Goal: Information Seeking & Learning: Find specific page/section

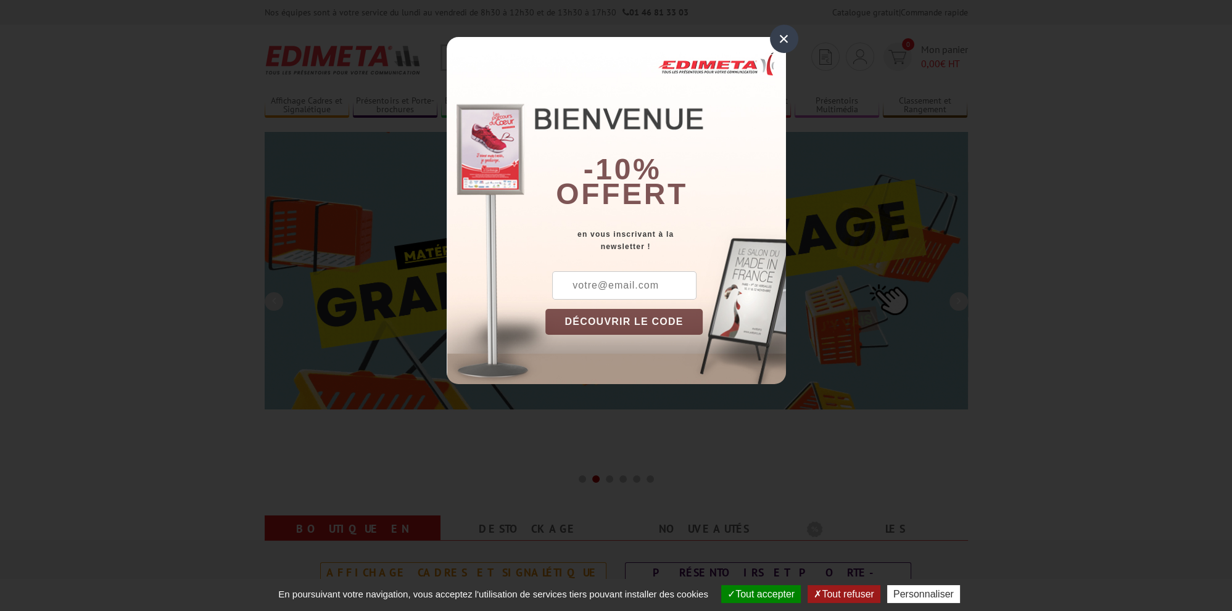
click at [781, 35] on div "×" at bounding box center [784, 39] width 28 height 28
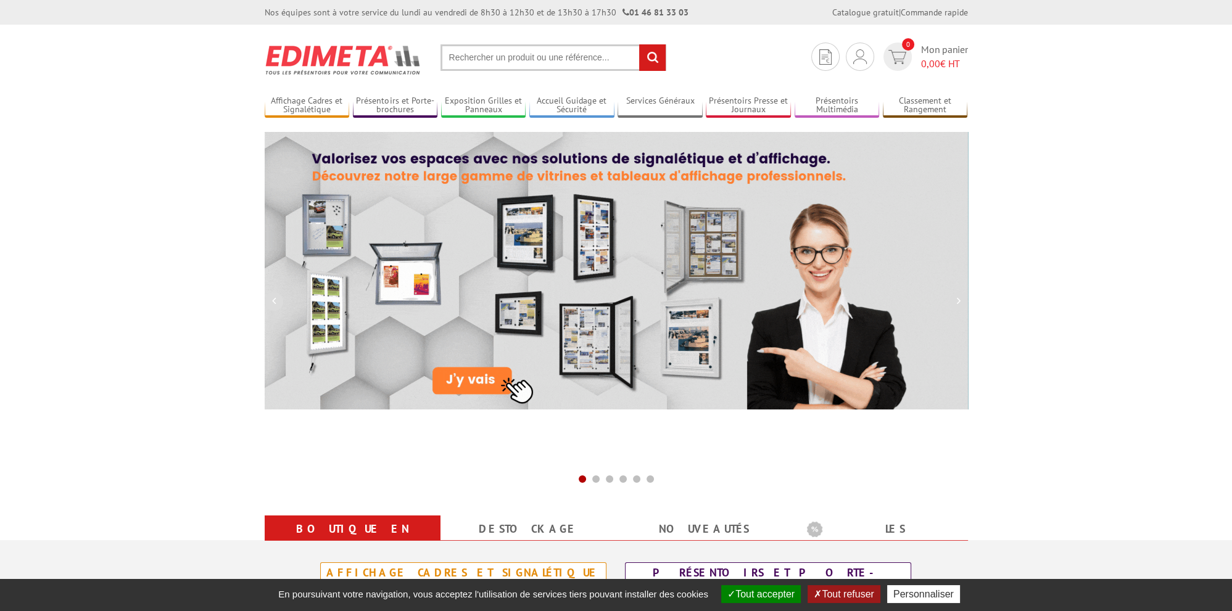
click at [450, 62] on input "text" at bounding box center [554, 57] width 226 height 27
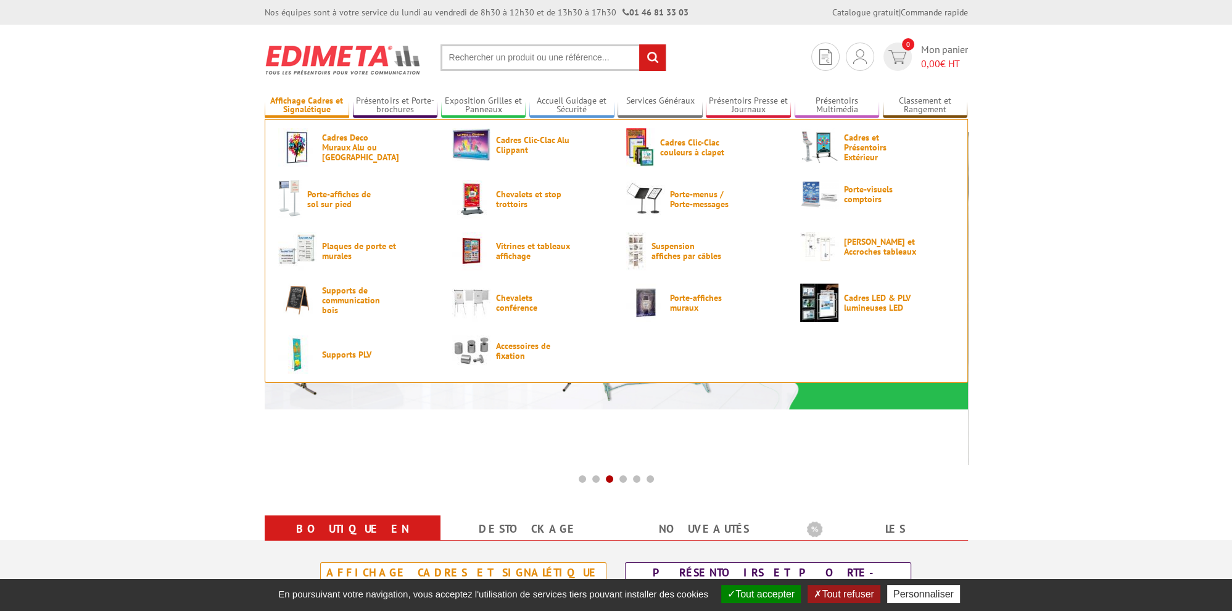
click at [305, 99] on link "Affichage Cadres et Signalétique" at bounding box center [307, 106] width 85 height 20
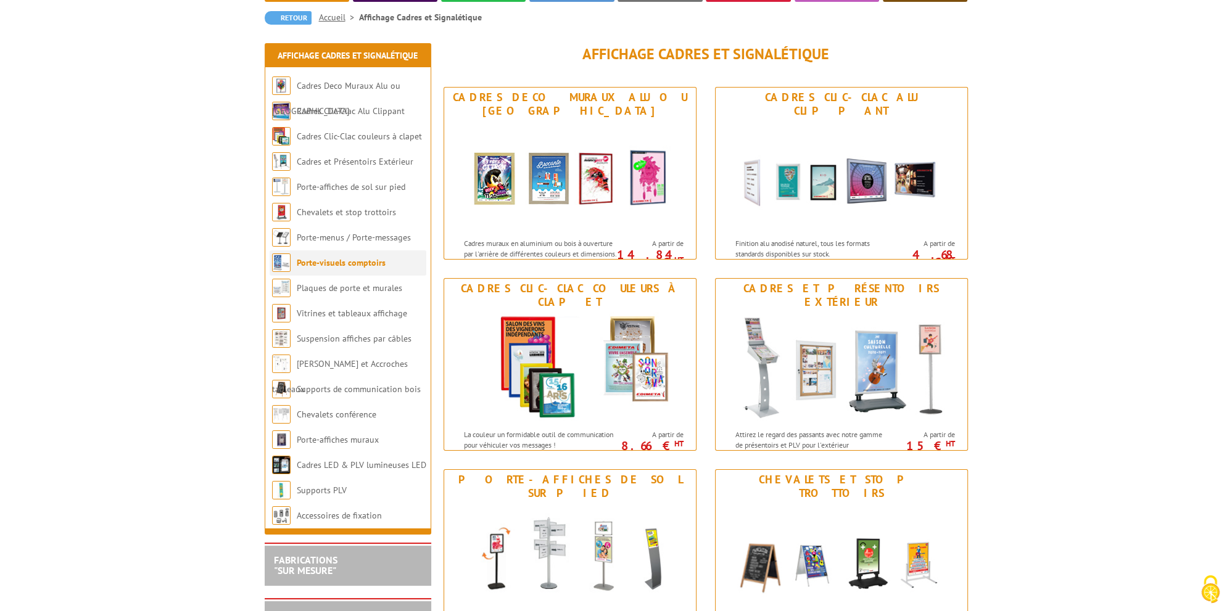
scroll to position [195, 0]
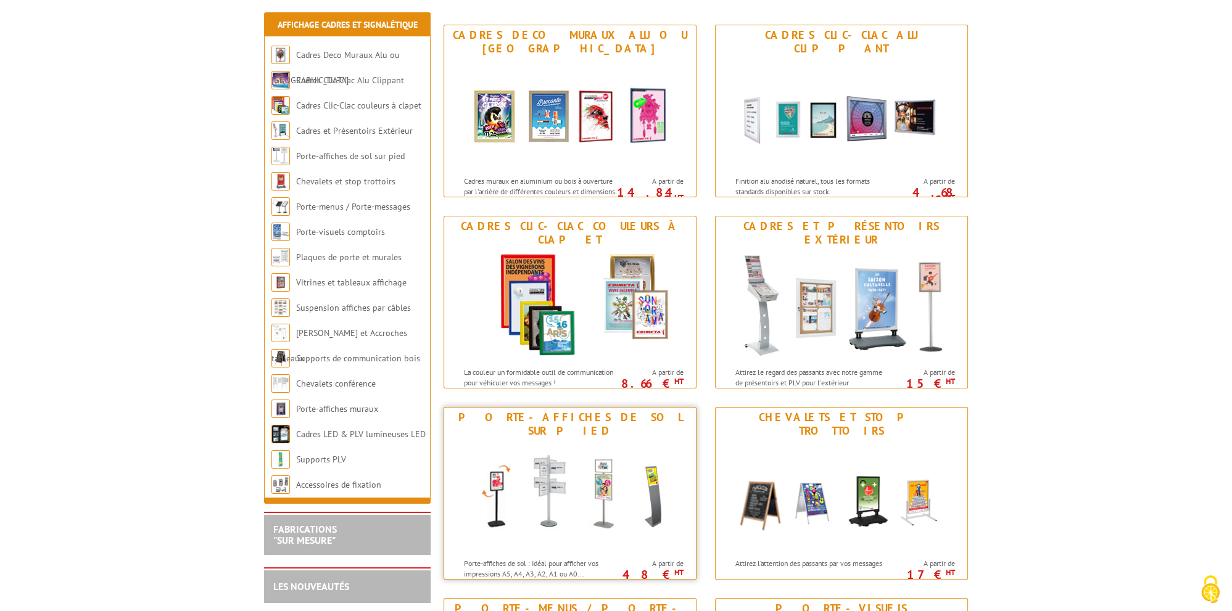
click at [573, 441] on img at bounding box center [570, 496] width 228 height 111
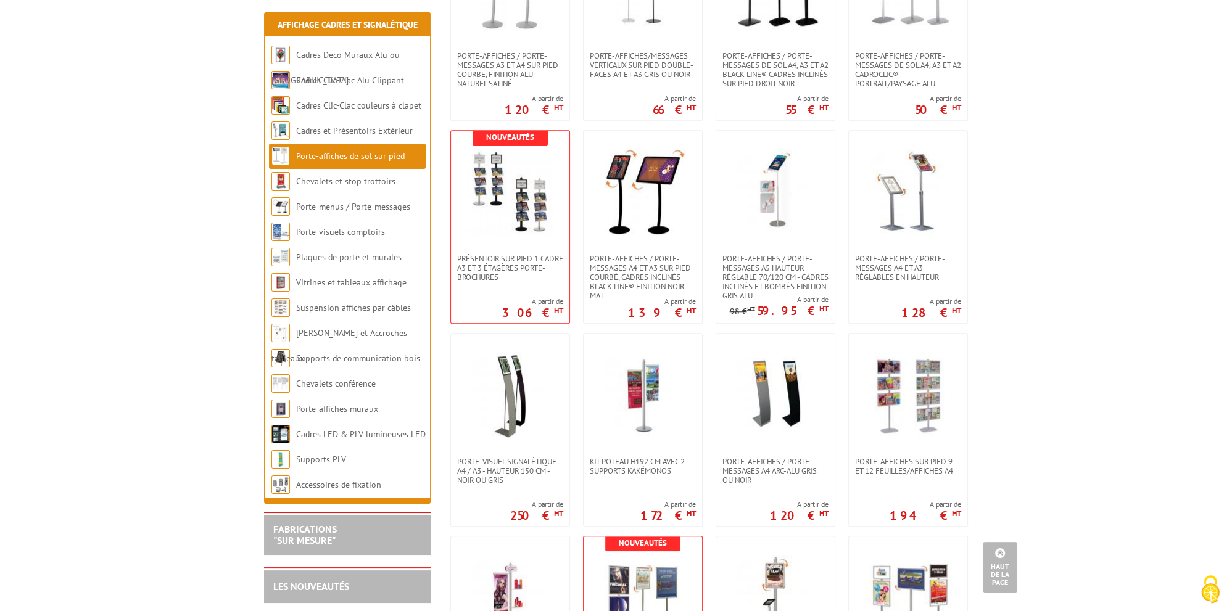
scroll to position [1172, 0]
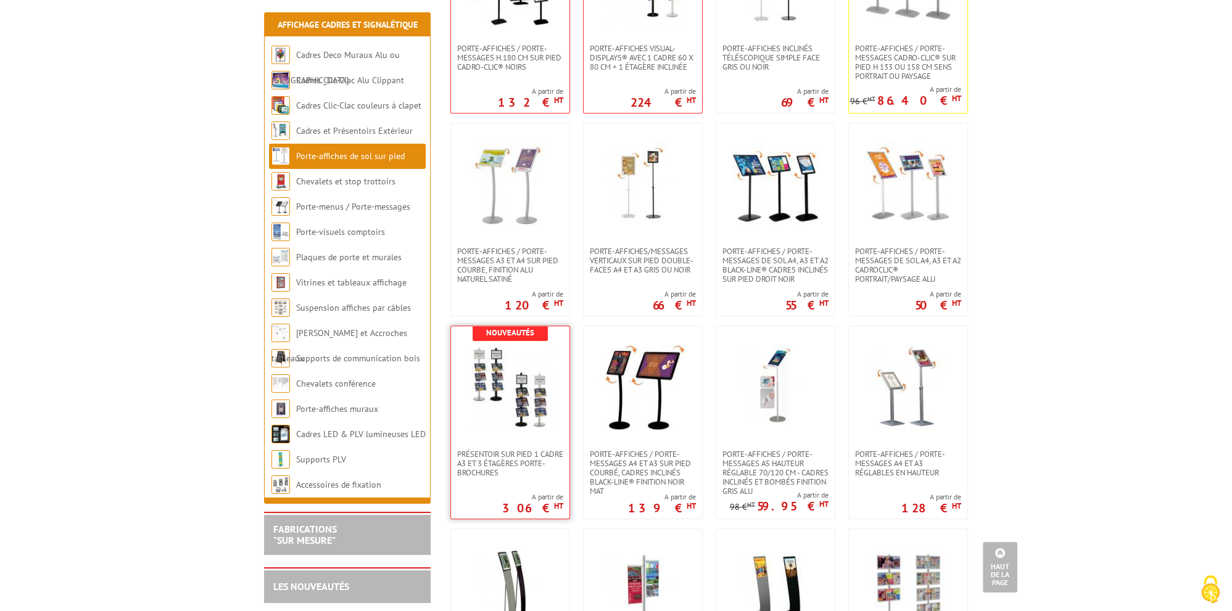
click at [507, 423] on img at bounding box center [510, 388] width 86 height 86
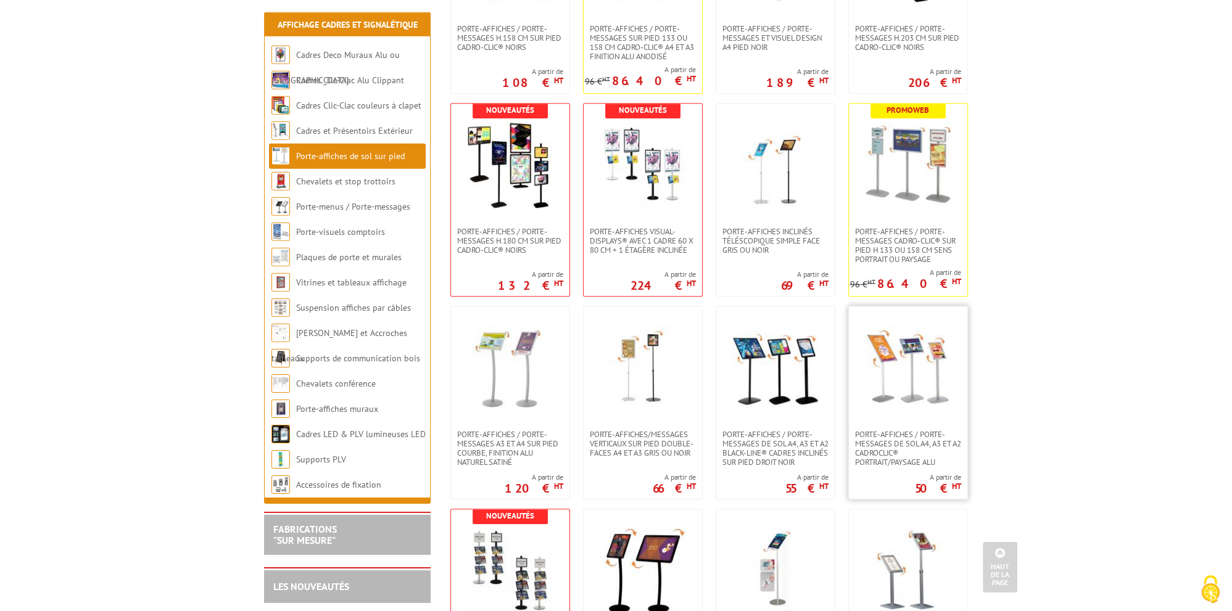
scroll to position [977, 0]
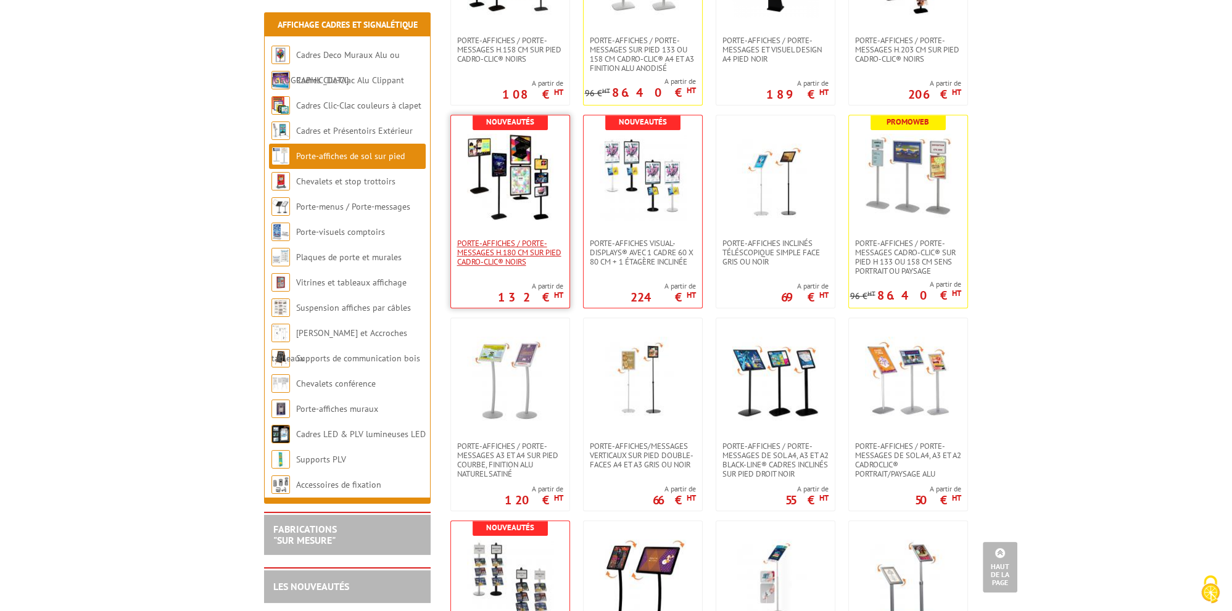
click at [517, 248] on span "Porte-affiches / Porte-messages H.180 cm SUR PIED CADRO-CLIC® NOIRS" at bounding box center [510, 253] width 106 height 28
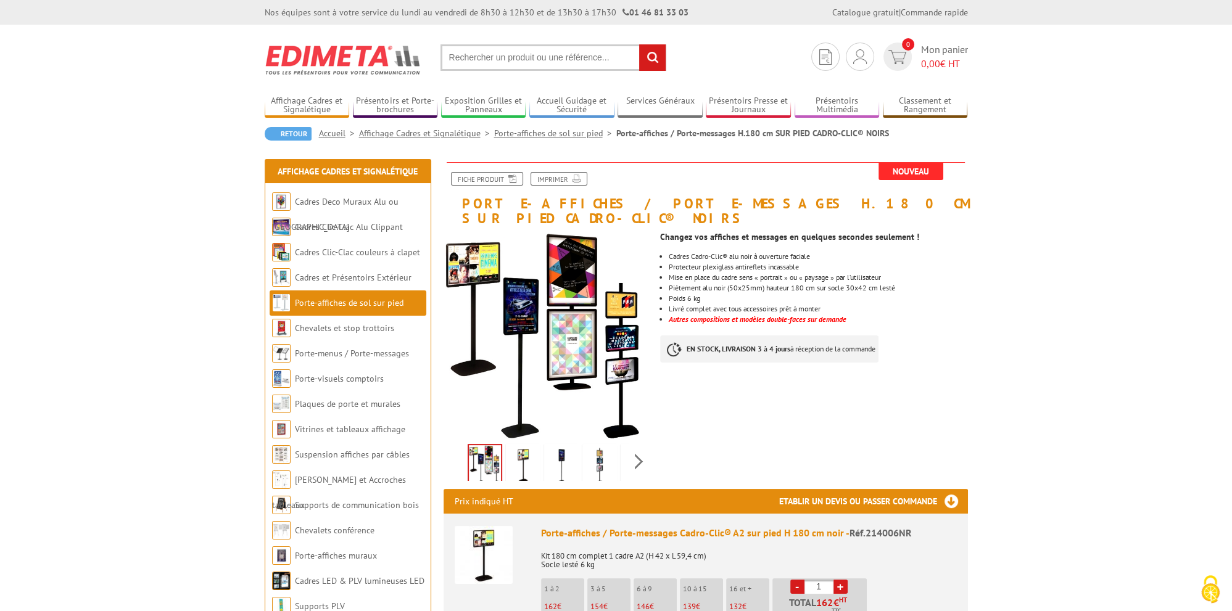
scroll to position [65, 0]
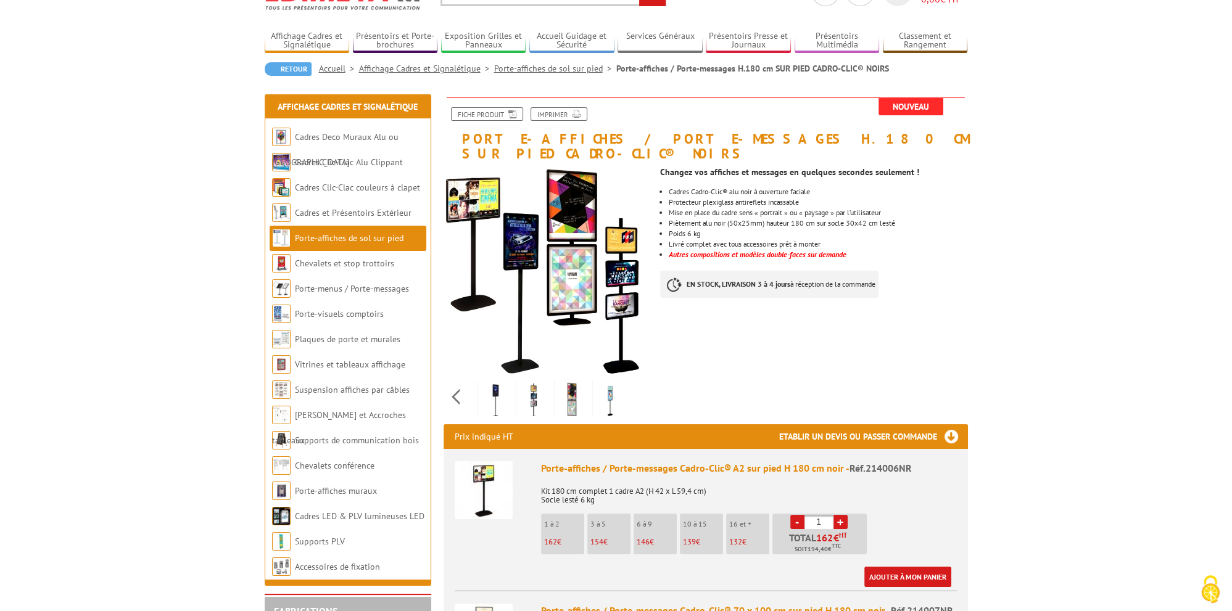
click at [639, 383] on div "Previous Next" at bounding box center [548, 396] width 208 height 43
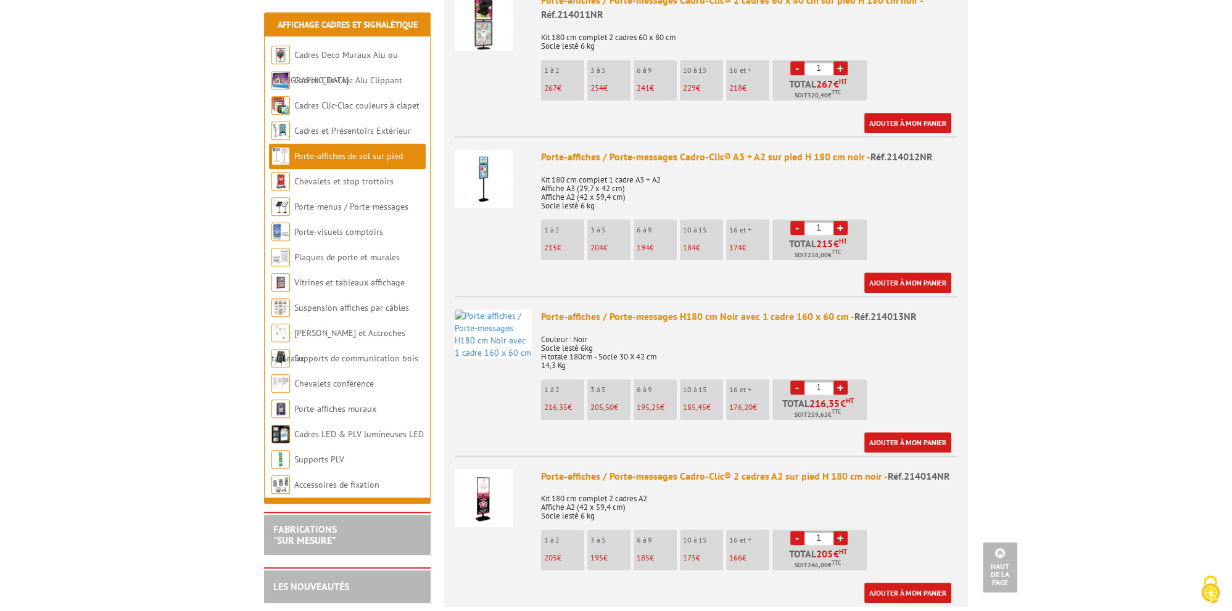
scroll to position [1433, 0]
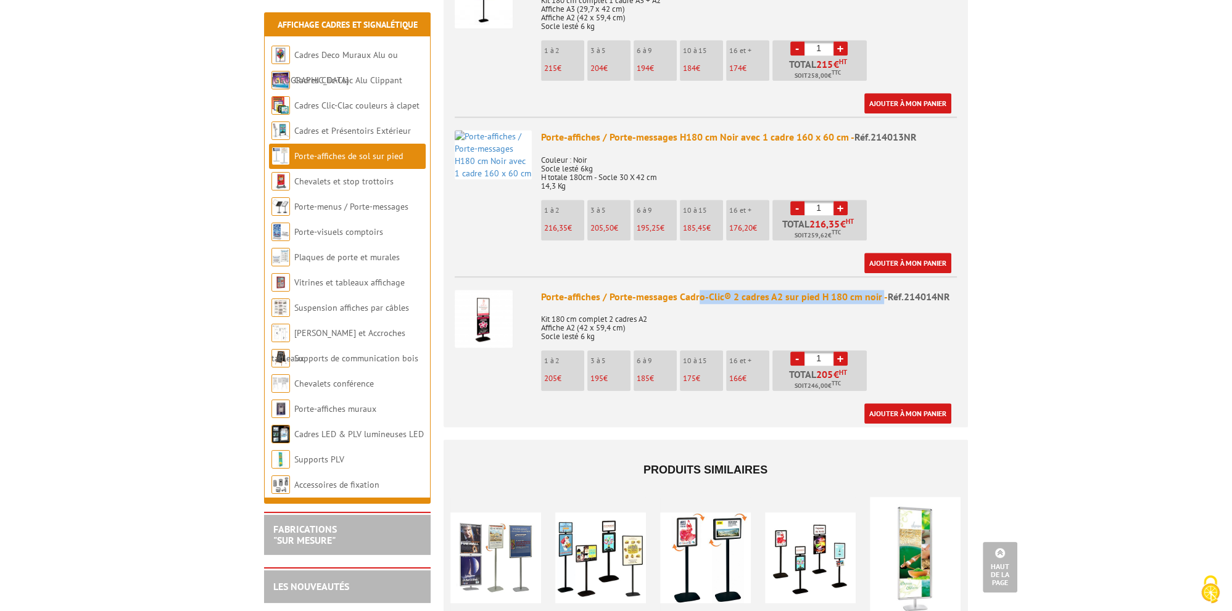
drag, startPoint x: 881, startPoint y: 280, endPoint x: 695, endPoint y: 281, distance: 185.7
click at [695, 290] on div "Porte-affiches / Porte-messages Cadro-Clic® 2 cadres A2 sur pied H 180 cm noir …" at bounding box center [749, 297] width 416 height 14
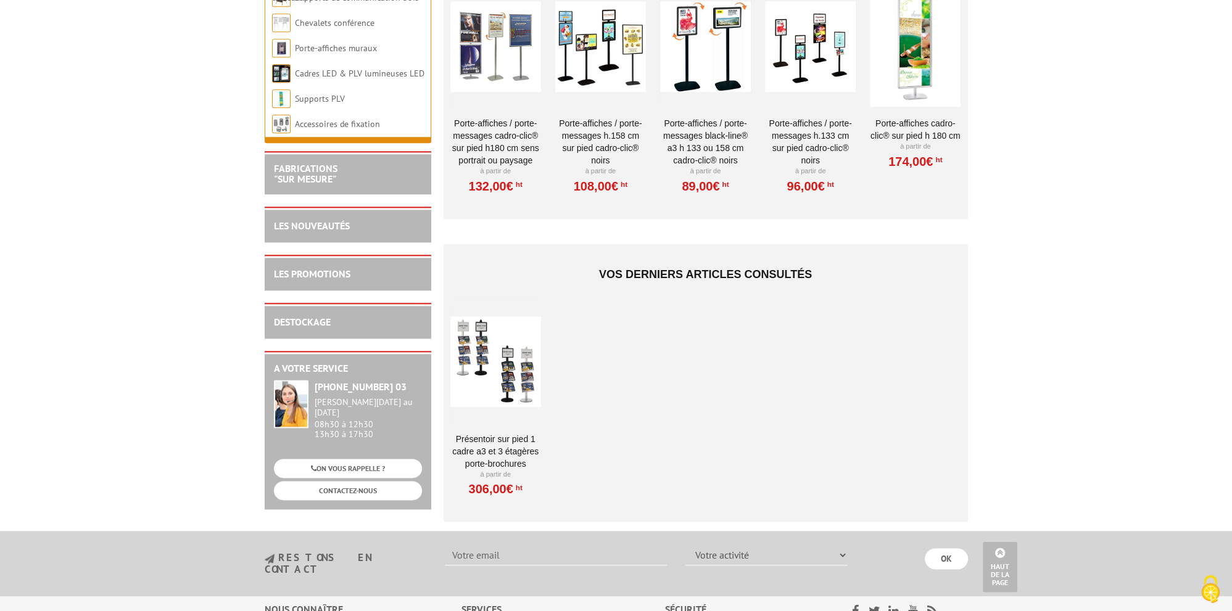
scroll to position [2020, 0]
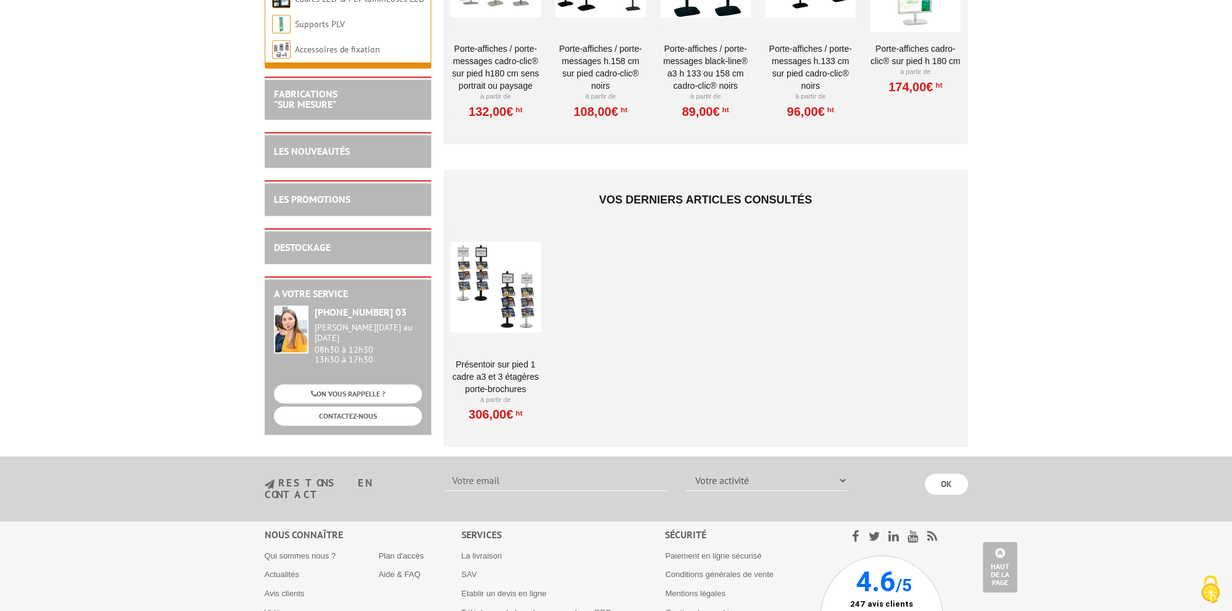
click at [537, 370] on link "Présentoir sur pied 1 cadre A3 et 3 étagères porte-brochures" at bounding box center [495, 377] width 91 height 37
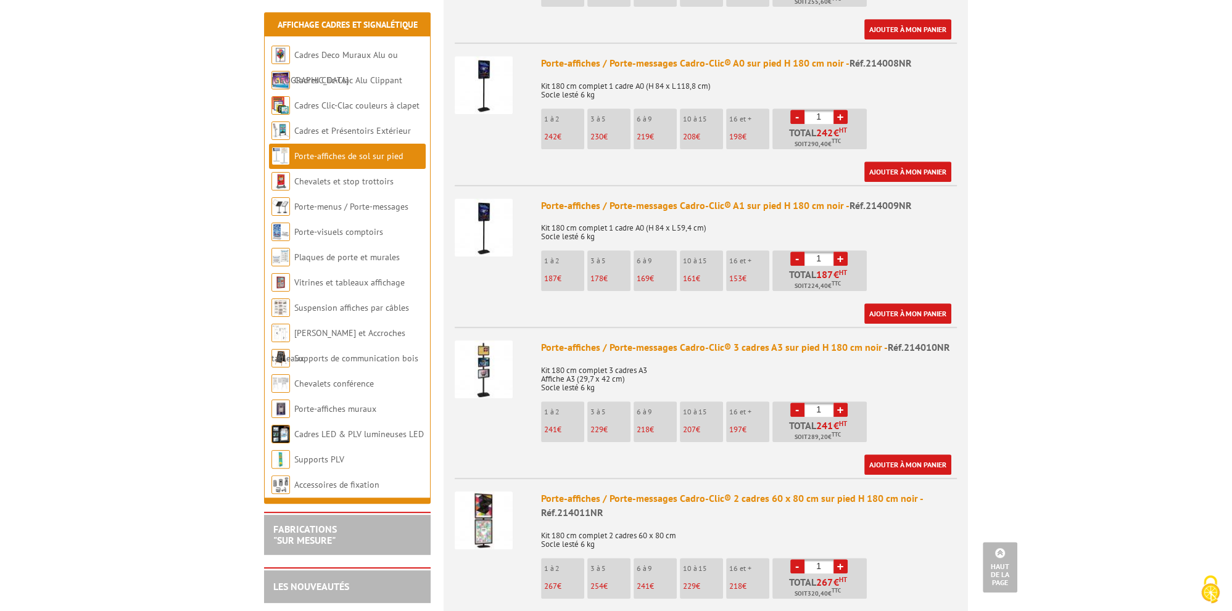
scroll to position [753, 0]
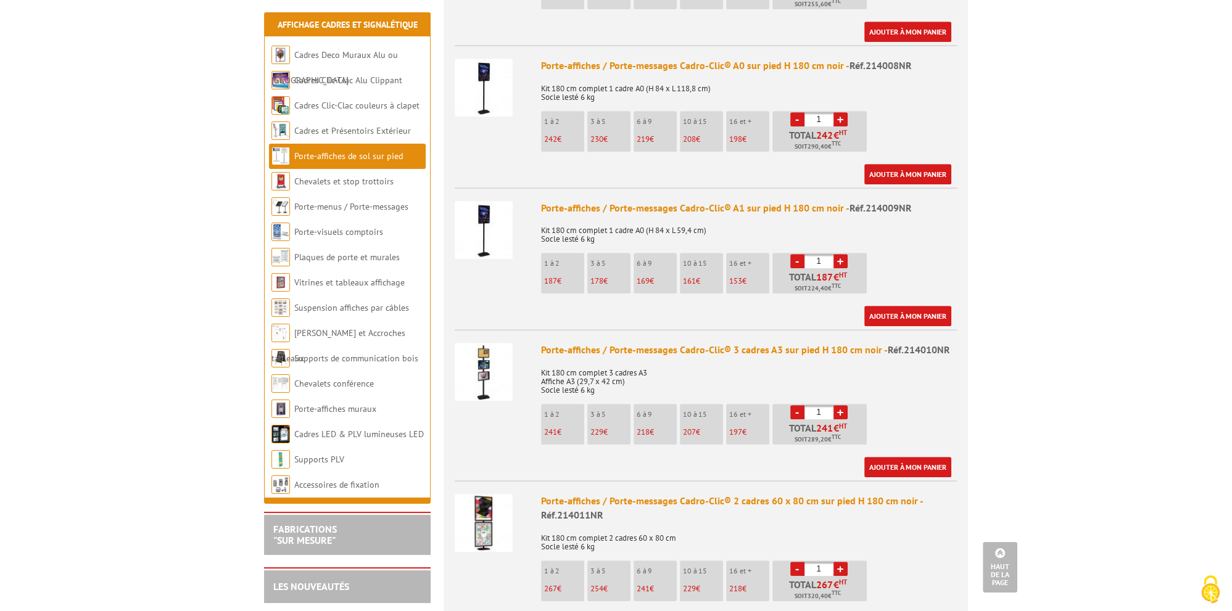
click at [700, 343] on div "Porte-affiches / Porte-messages Cadro-Clic® 3 cadres A3 sur pied H 180 cm noir …" at bounding box center [749, 350] width 416 height 14
click at [701, 343] on div "Porte-affiches / Porte-messages Cadro-Clic® 3 cadres A3 sur pied H 180 cm noir …" at bounding box center [749, 350] width 416 height 14
click at [557, 343] on div "Porte-affiches / Porte-messages Cadro-Clic® 3 cadres A3 sur pied H 180 cm noir …" at bounding box center [749, 350] width 416 height 14
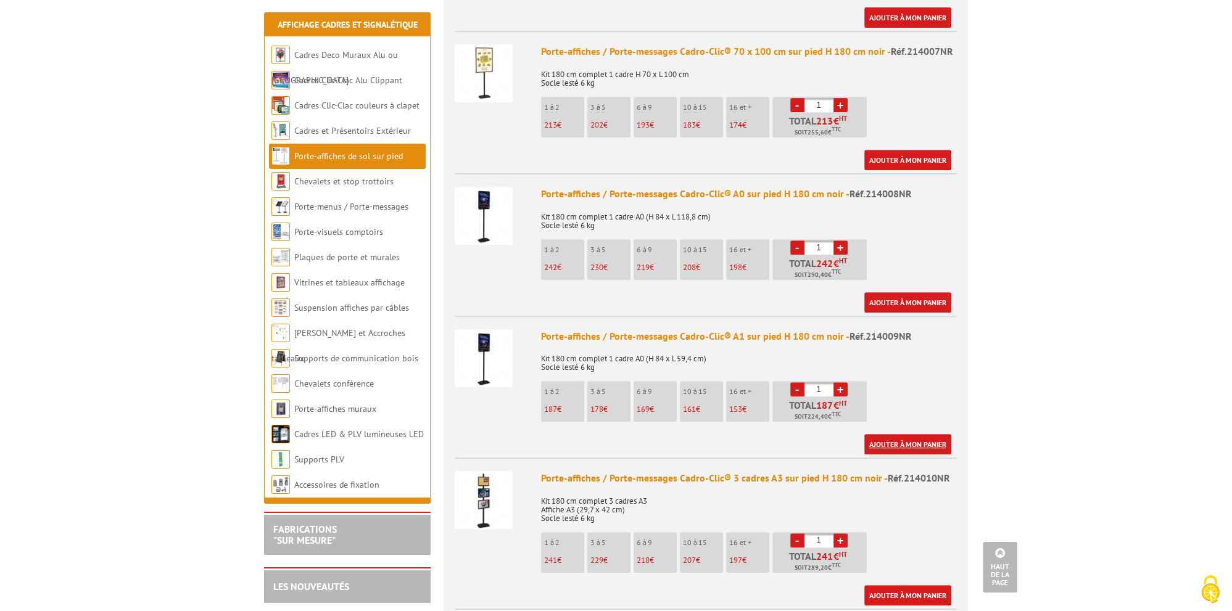
scroll to position [688, 0]
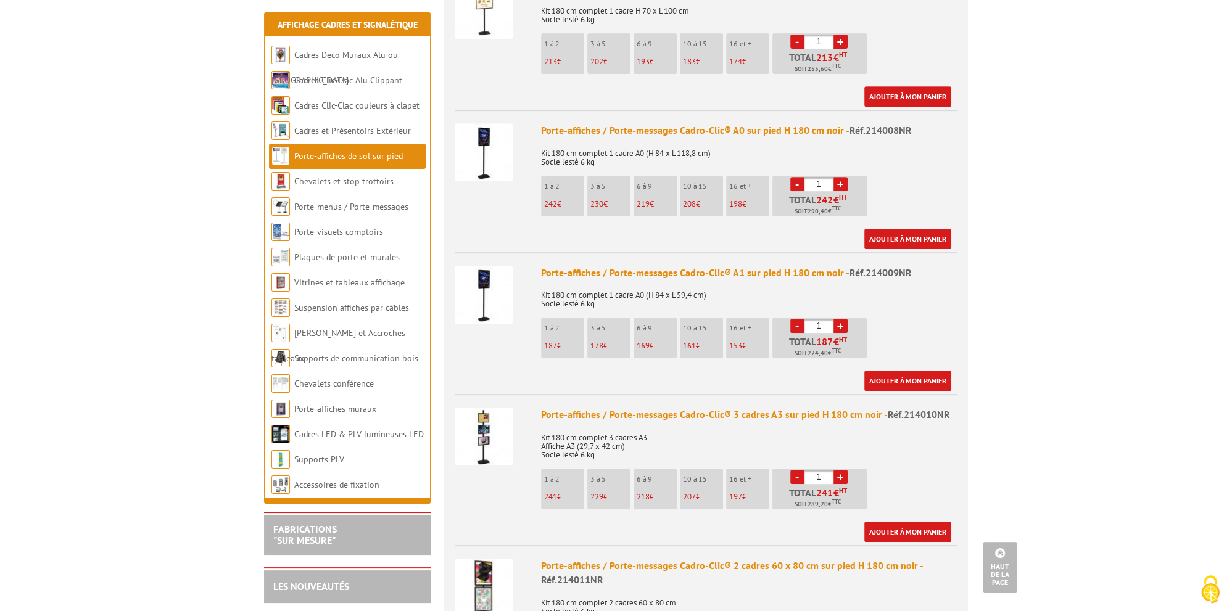
drag, startPoint x: 886, startPoint y: 404, endPoint x: 526, endPoint y: 398, distance: 359.8
click at [541, 408] on div "Porte-affiches / Porte-messages Cadro-Clic® 3 cadres A3 sur pied H 180 cm noir …" at bounding box center [749, 475] width 416 height 135
copy li "Porte-affiches / Porte-messages Cadro-Clic® 3 cadres A3 sur pied H 180 cm noir -"
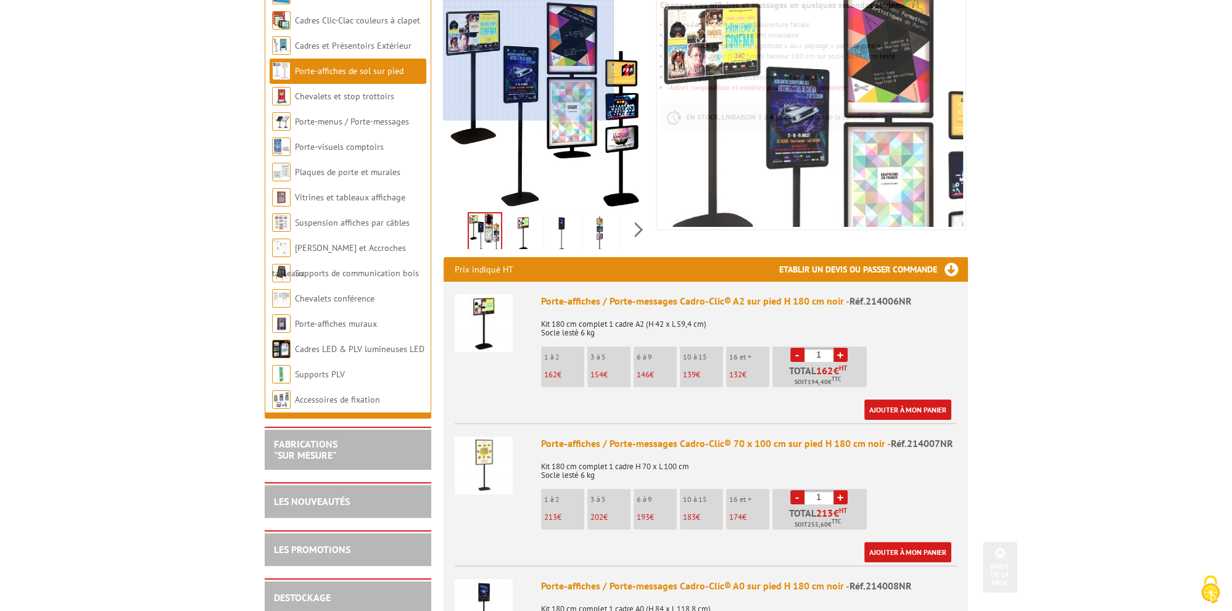
scroll to position [0, 0]
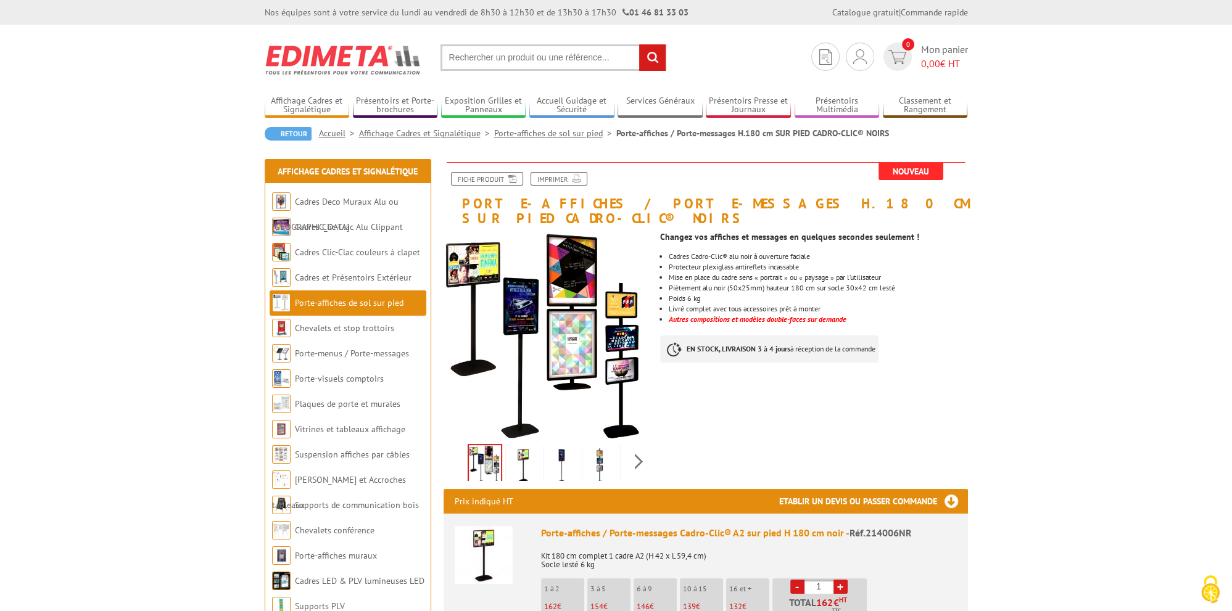
click at [499, 57] on input "text" at bounding box center [554, 57] width 226 height 27
paste input "Porte-affiches / Porte-messages Cadro-Clic® 3 cadres A3 sur pied H 180 cm noir -"
click at [538, 58] on input "Porte-affiches / Porte-messages Cadro-Clic® 3 cadres A3 sur pied H 180 cm noir -" at bounding box center [554, 57] width 226 height 27
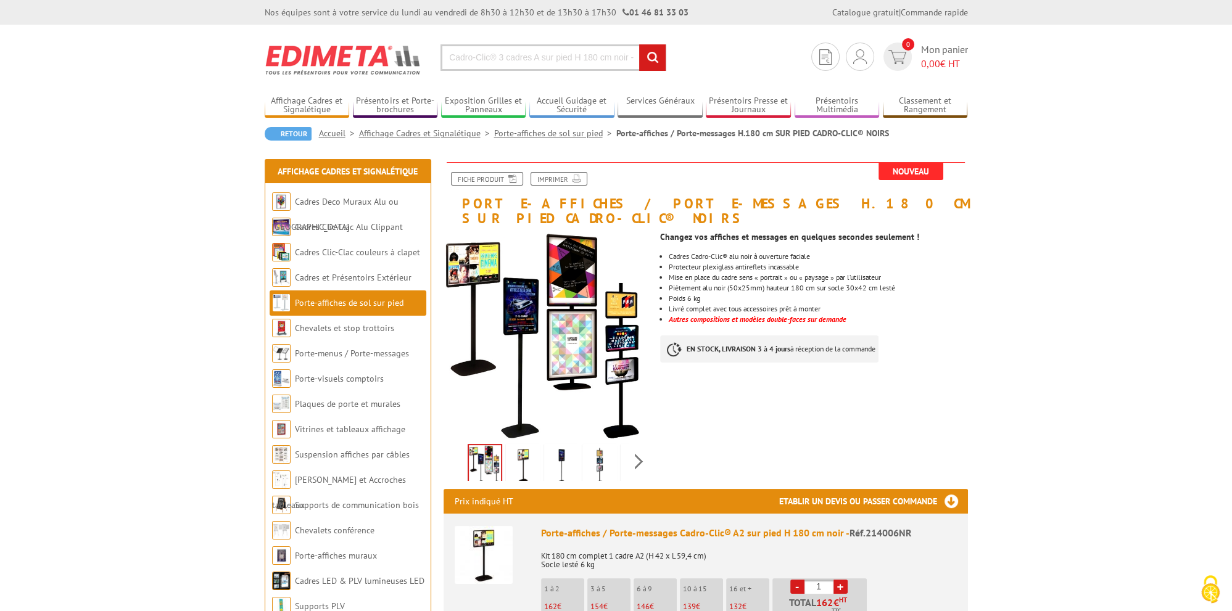
scroll to position [0, 130]
type input "Porte-affiches / Porte-messages Cadro-Clic® 4 cadres A4 sur pied H 180 cm noir -"
click at [639, 44] on input "rechercher" at bounding box center [652, 57] width 27 height 27
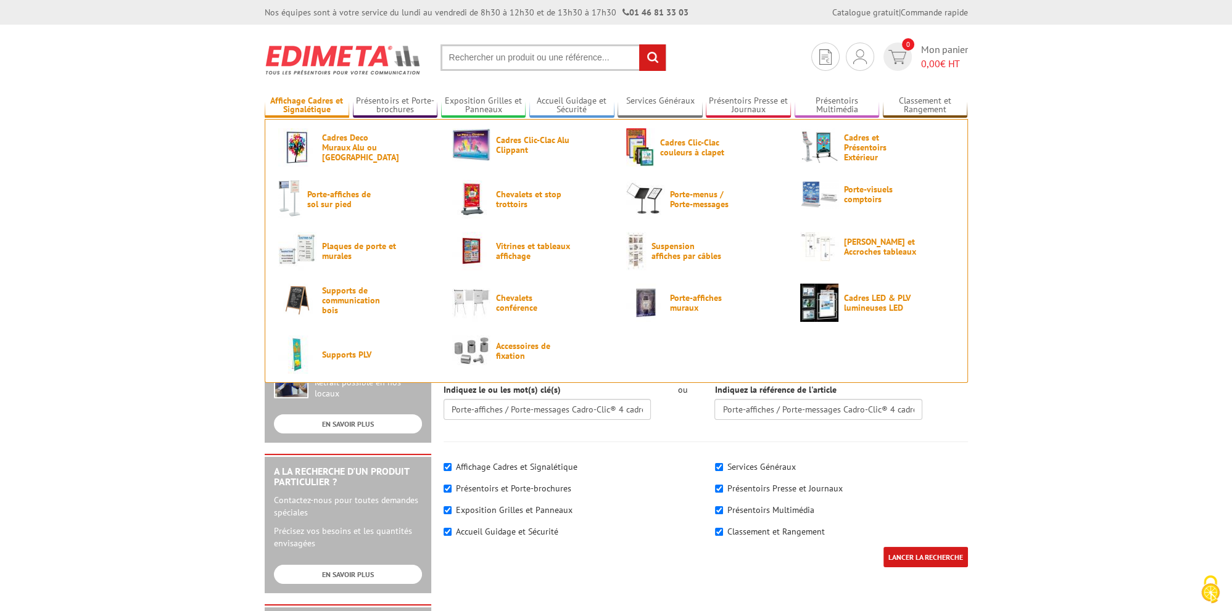
click at [304, 111] on link "Affichage Cadres et Signalétique" at bounding box center [307, 106] width 85 height 20
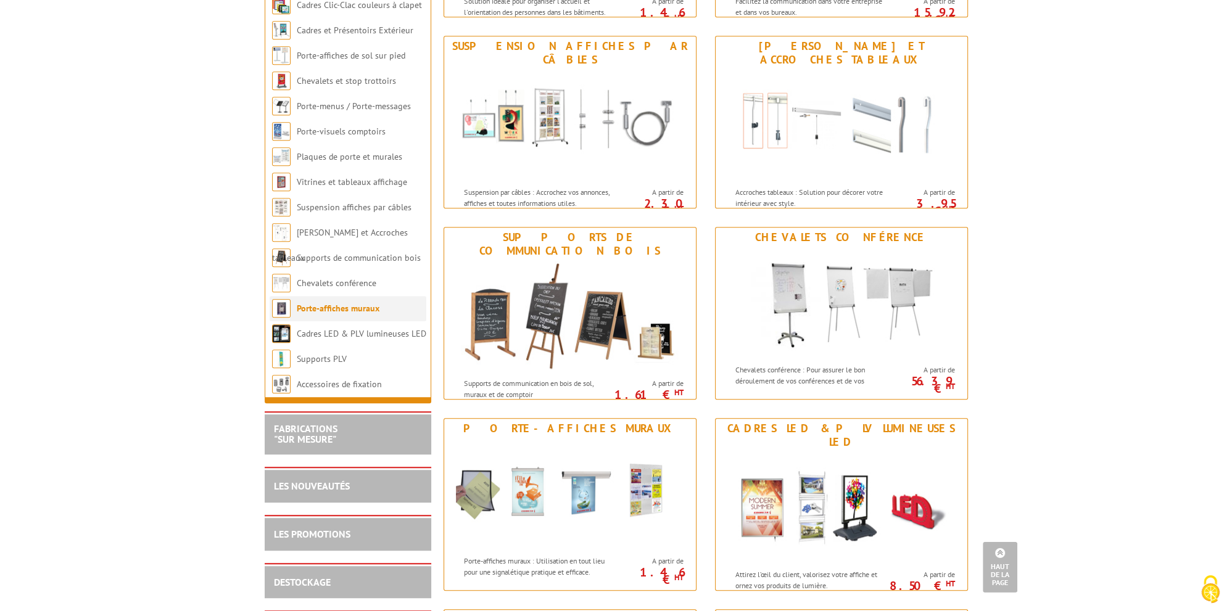
scroll to position [1058, 0]
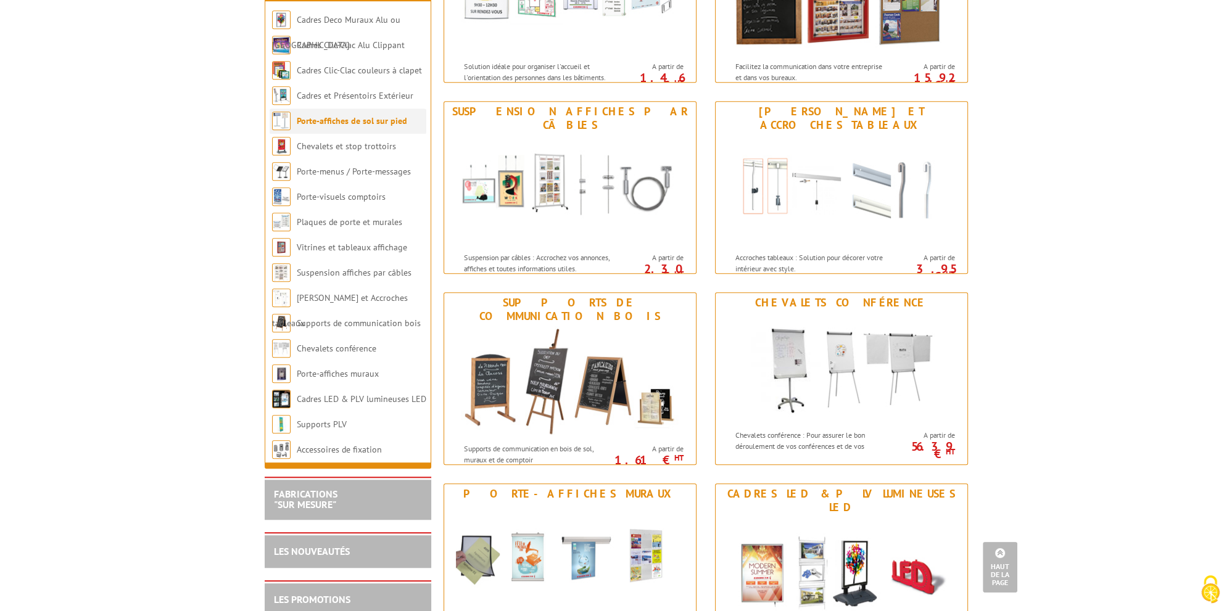
click at [338, 126] on link "Porte-affiches de sol sur pied" at bounding box center [352, 120] width 110 height 11
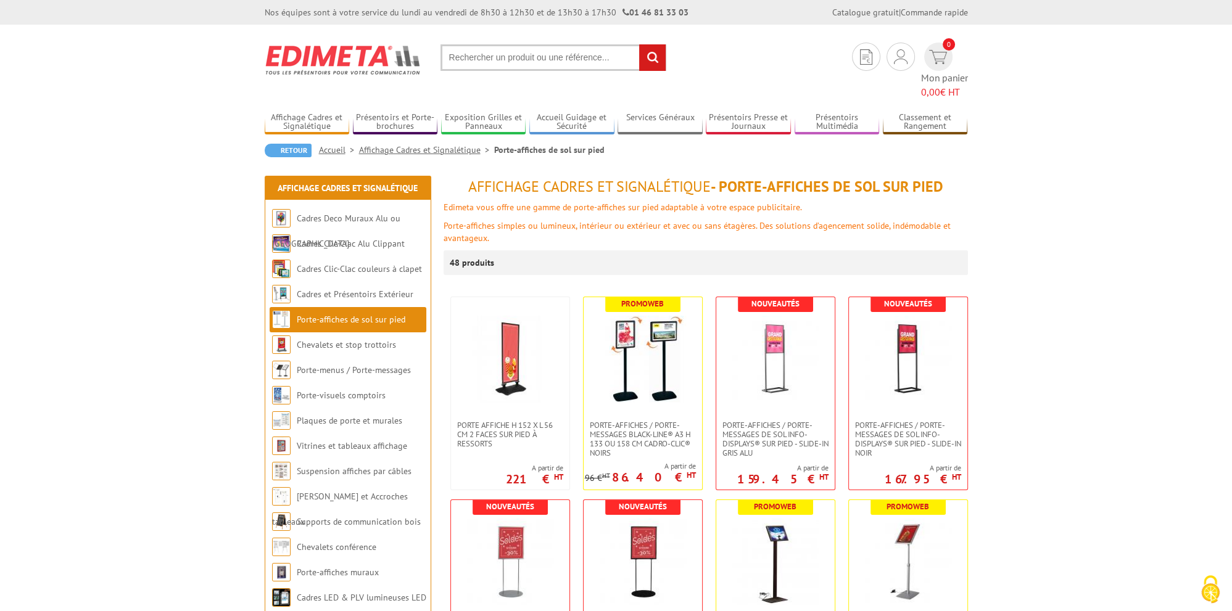
click at [486, 64] on input "text" at bounding box center [554, 57] width 226 height 27
type input "porte affiche sur pied 4 cadres"
click at [639, 44] on input "rechercher" at bounding box center [652, 57] width 27 height 27
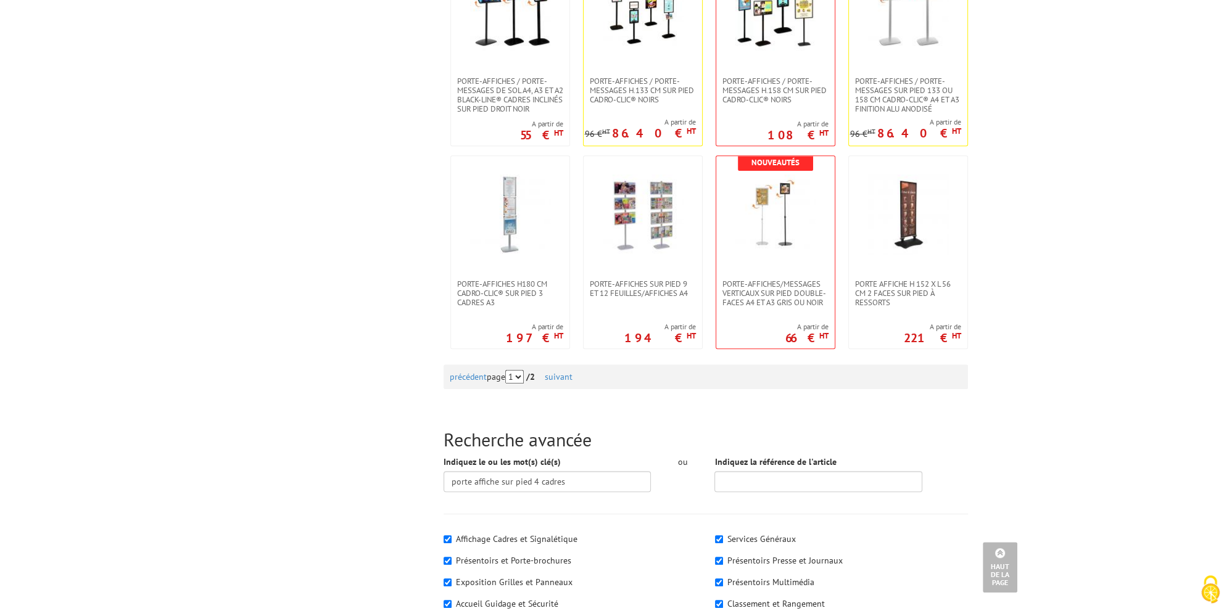
scroll to position [1238, 0]
